Goal: Information Seeking & Learning: Learn about a topic

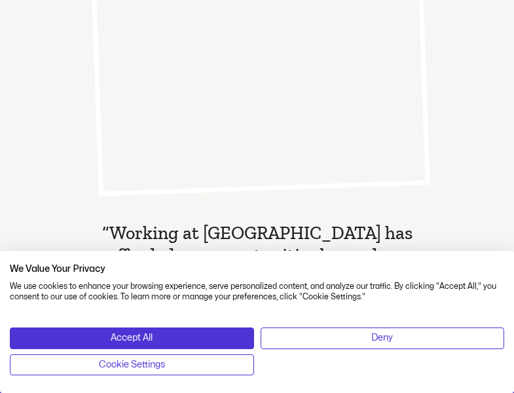
scroll to position [2110, 0]
